Goal: Navigation & Orientation: Find specific page/section

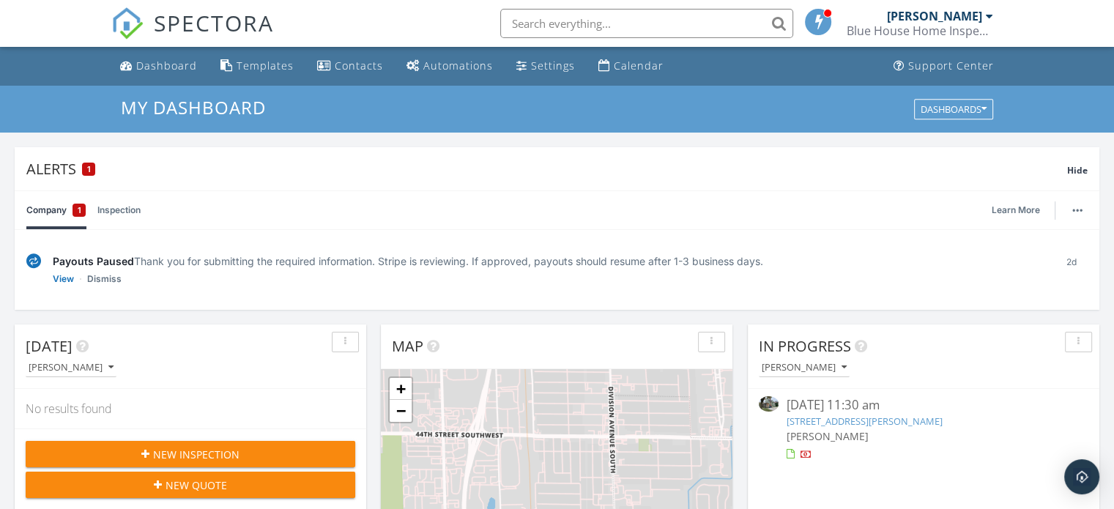
scroll to position [1355, 1136]
click at [157, 72] on div "Dashboard" at bounding box center [166, 66] width 61 height 14
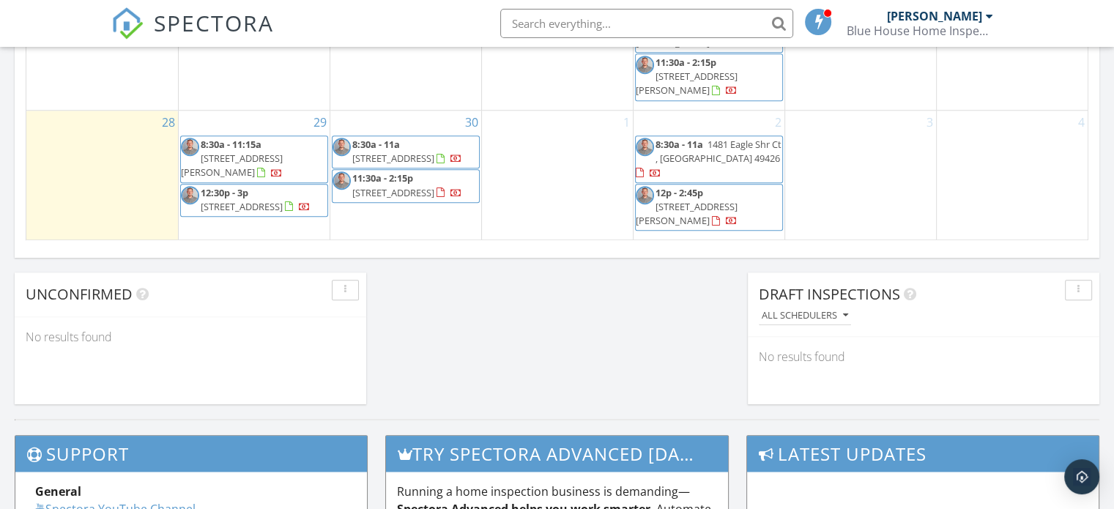
scroll to position [1224, 0]
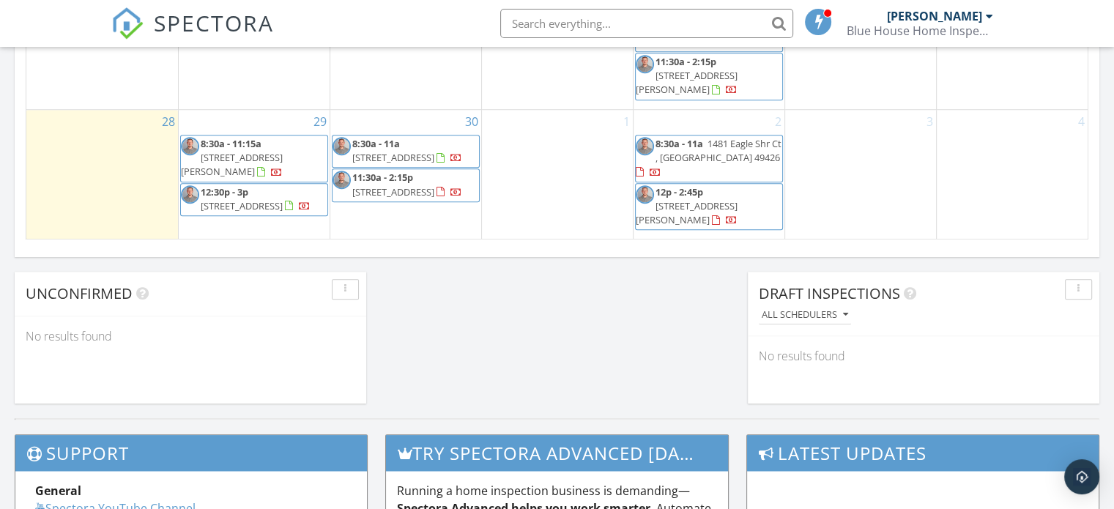
click at [734, 153] on span "1481 Eagle Shr Ct , [GEOGRAPHIC_DATA] 49426" at bounding box center [718, 150] width 126 height 27
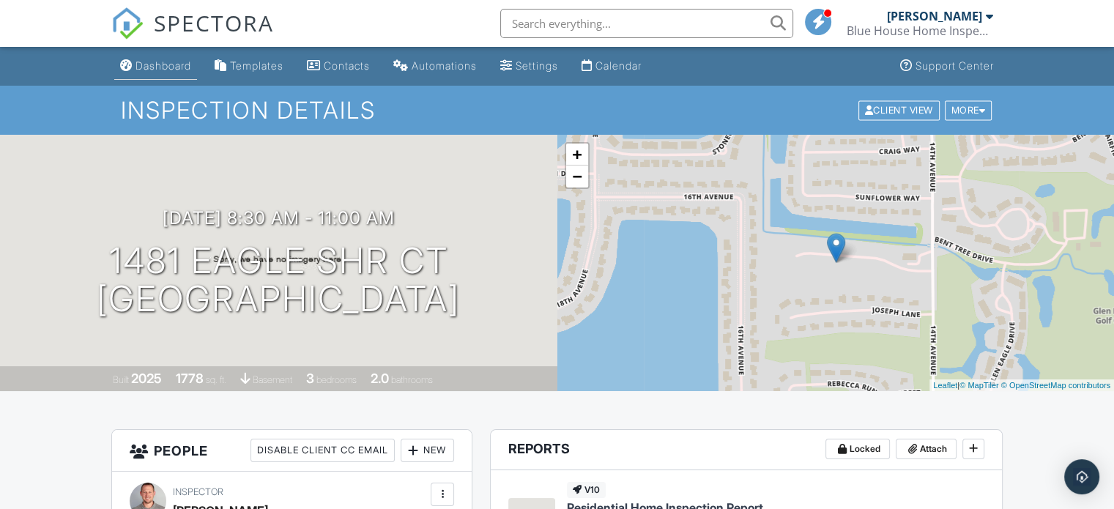
click at [174, 64] on div "Dashboard" at bounding box center [163, 65] width 56 height 12
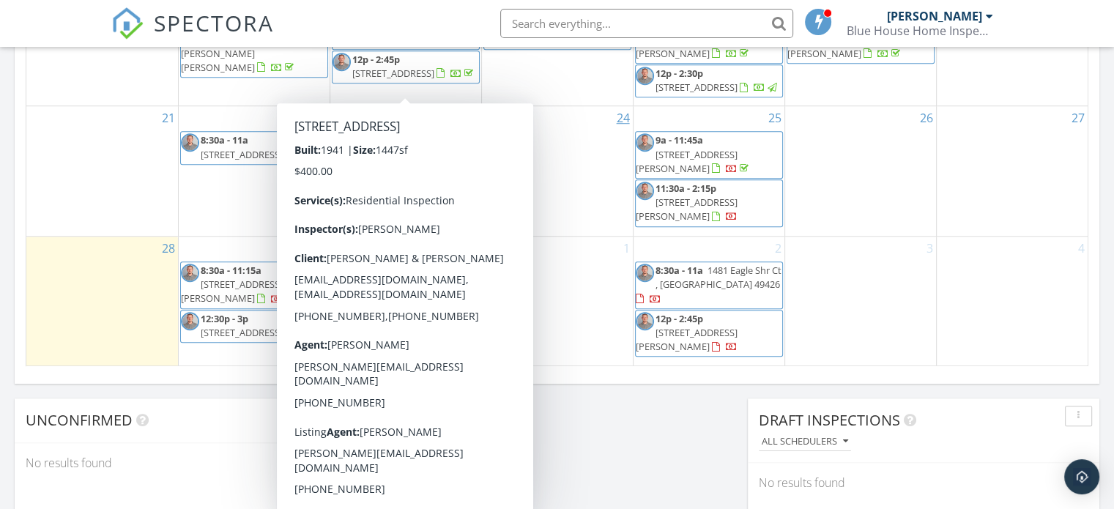
scroll to position [1113, 0]
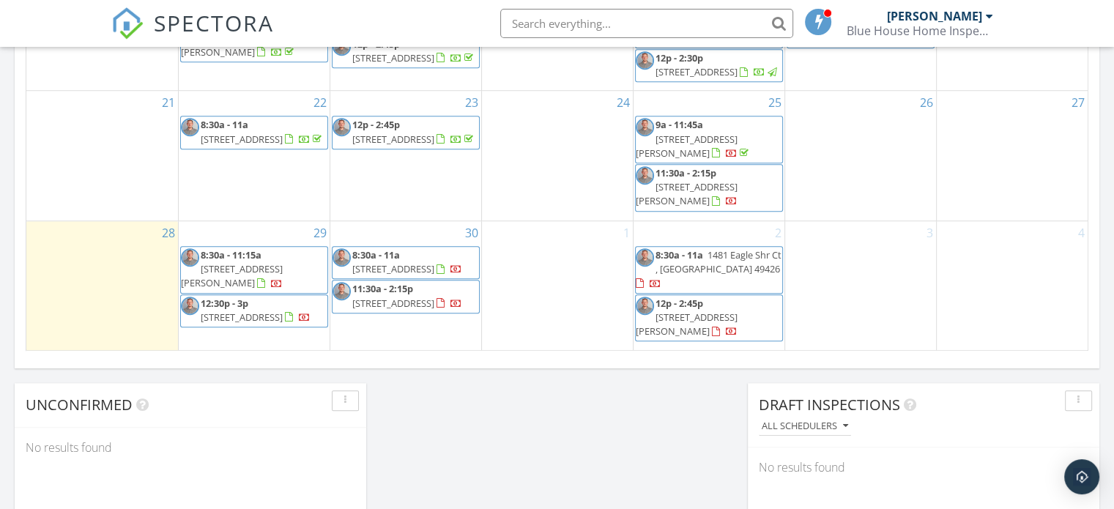
click at [721, 160] on span "[STREET_ADDRESS][PERSON_NAME]" at bounding box center [687, 146] width 102 height 27
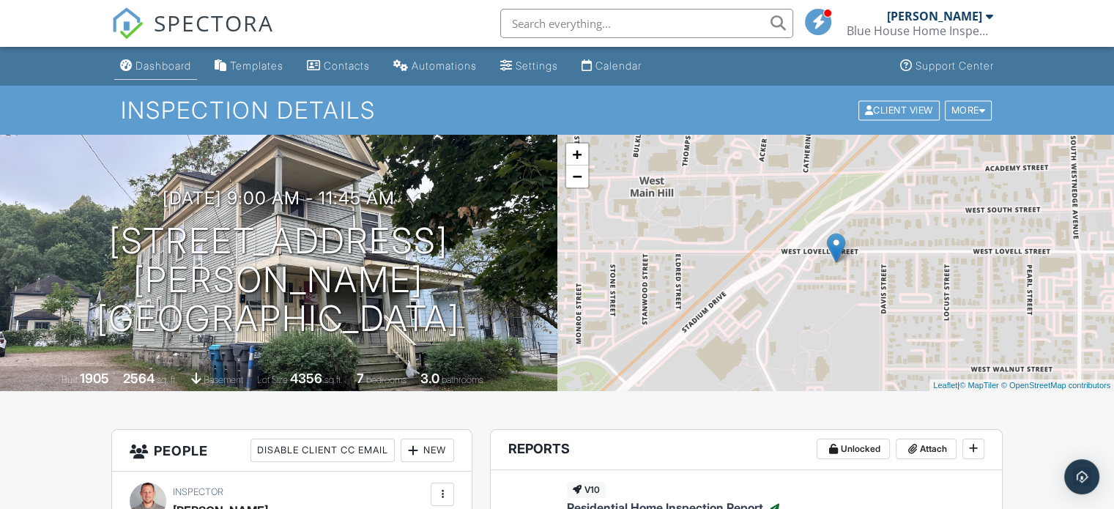
click at [174, 67] on div "Dashboard" at bounding box center [163, 65] width 56 height 12
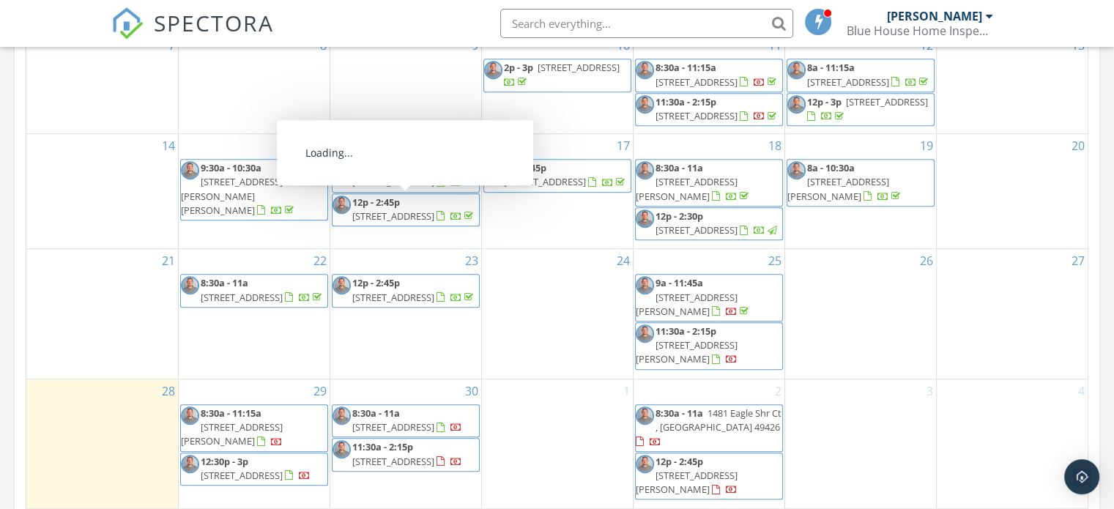
scroll to position [1072, 0]
